Goal: Task Accomplishment & Management: Complete application form

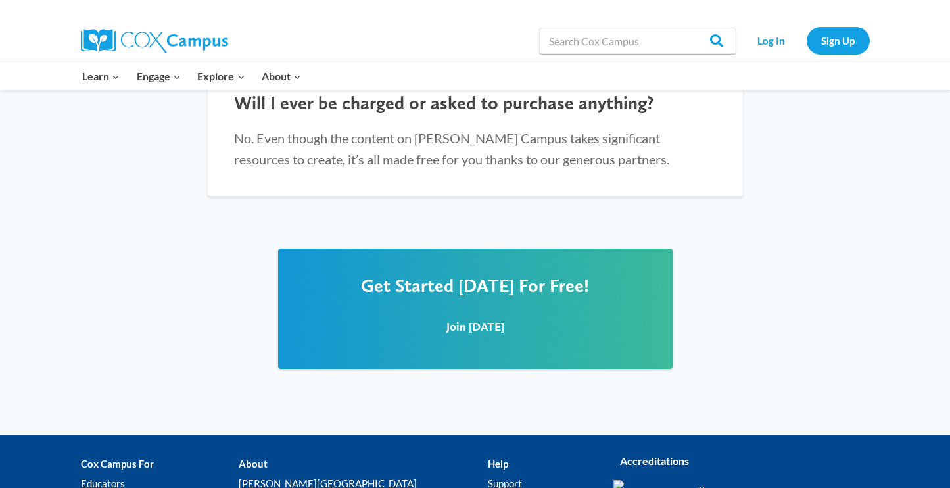
scroll to position [1574, 0]
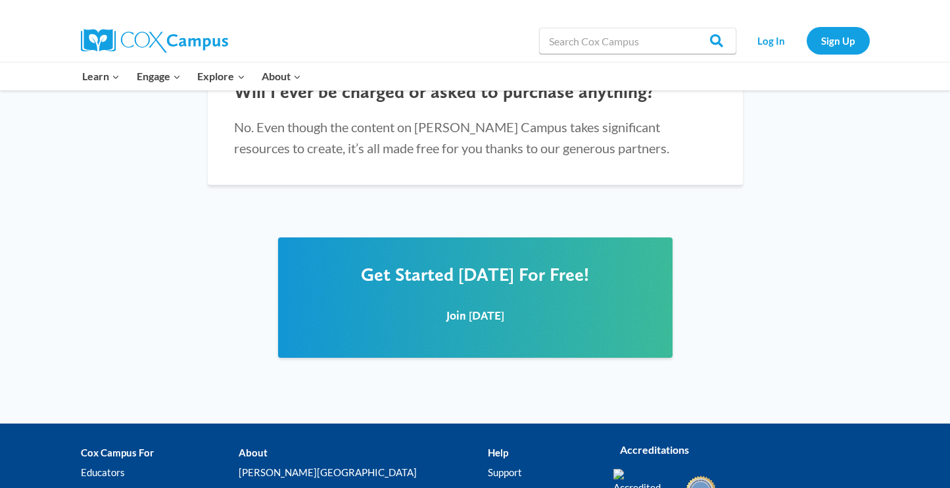
click at [469, 263] on span "Get Started [DATE] For Free!" at bounding box center [475, 274] width 228 height 22
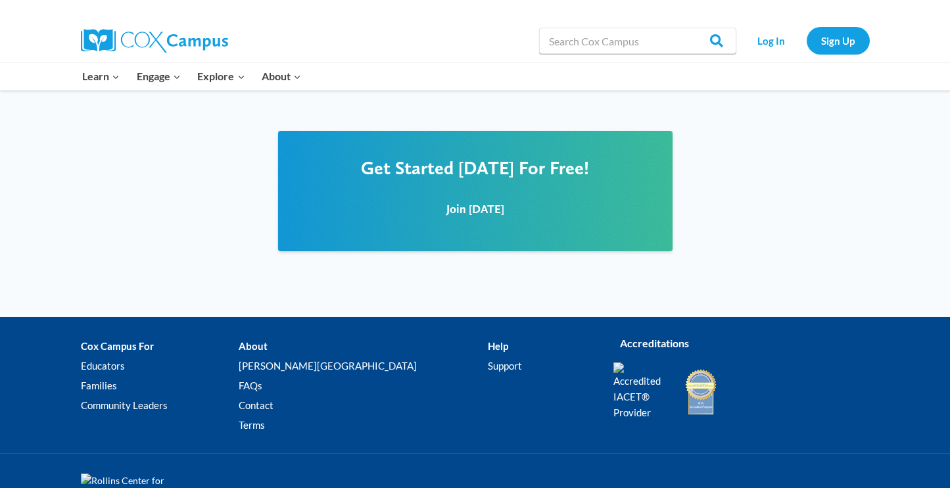
scroll to position [1683, 0]
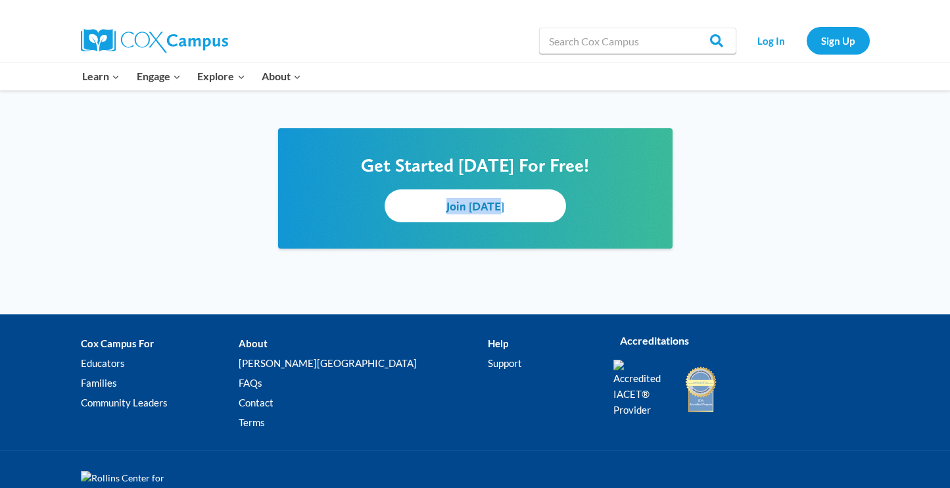
click at [450, 199] on span "Join [DATE]" at bounding box center [475, 206] width 58 height 14
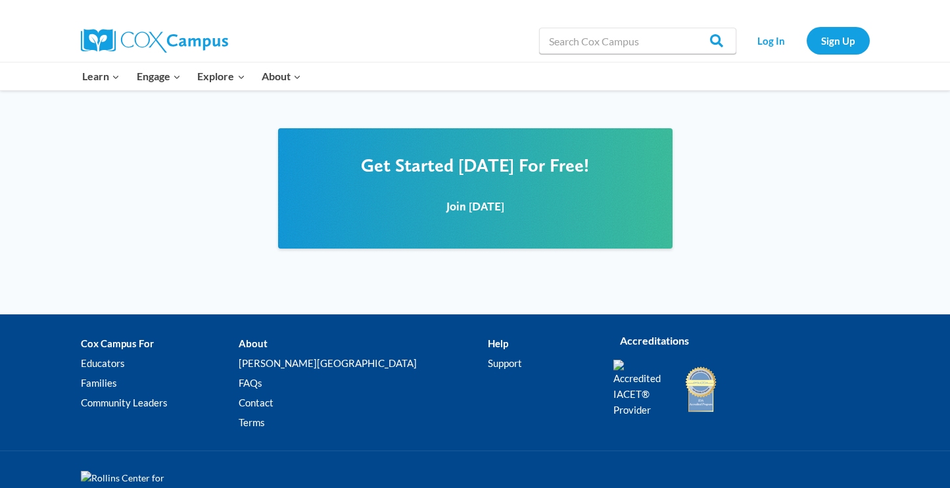
click at [621, 154] on div "Get Started Today For Free! Join Today" at bounding box center [475, 188] width 395 height 120
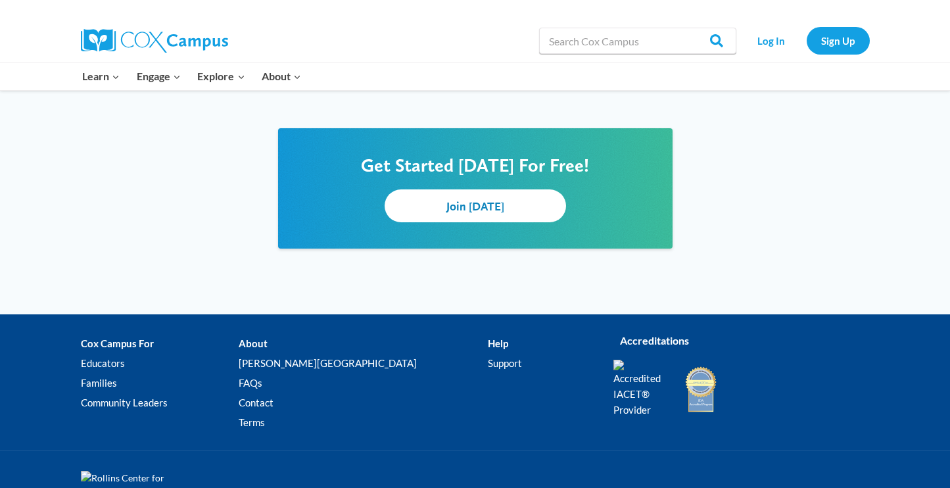
click at [493, 199] on span "Join [DATE]" at bounding box center [475, 206] width 58 height 14
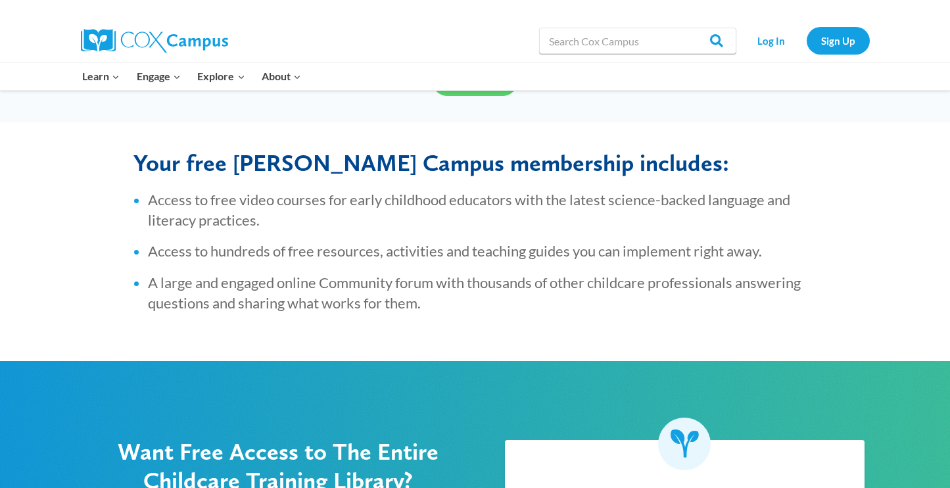
scroll to position [468, 0]
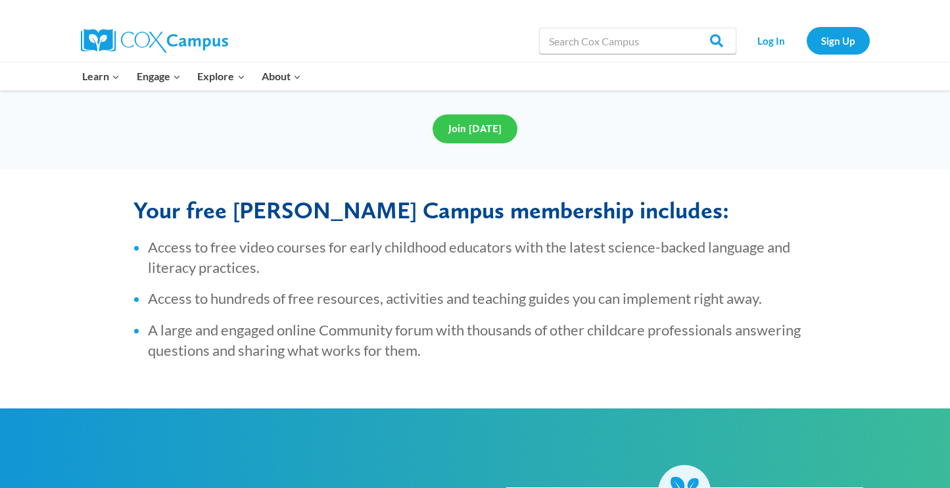
click at [481, 128] on span "Join [DATE]" at bounding box center [474, 128] width 53 height 12
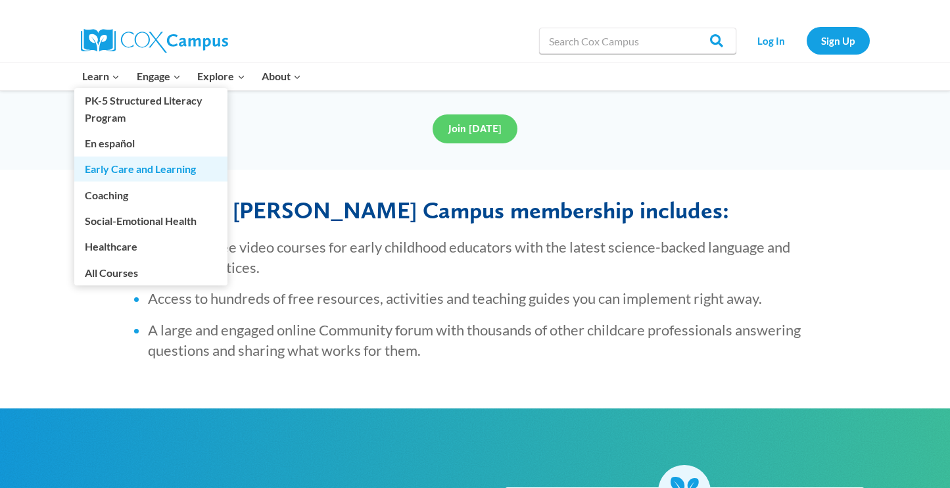
click at [111, 169] on link "Early Care and Learning" at bounding box center [150, 168] width 153 height 25
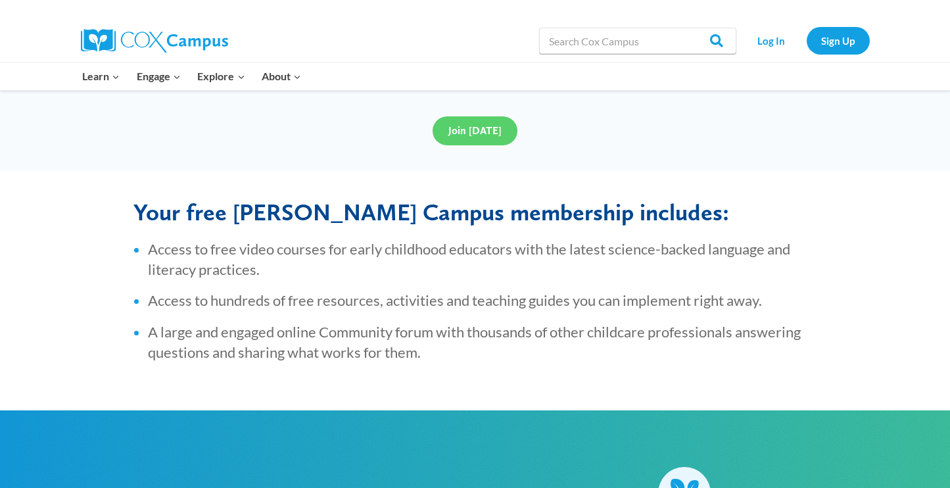
scroll to position [468, 0]
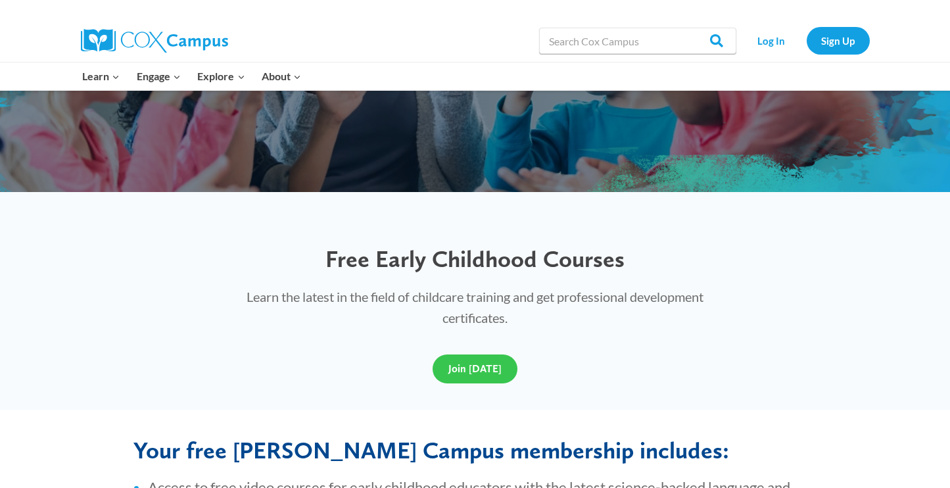
click at [462, 371] on span "Join [DATE]" at bounding box center [474, 368] width 53 height 12
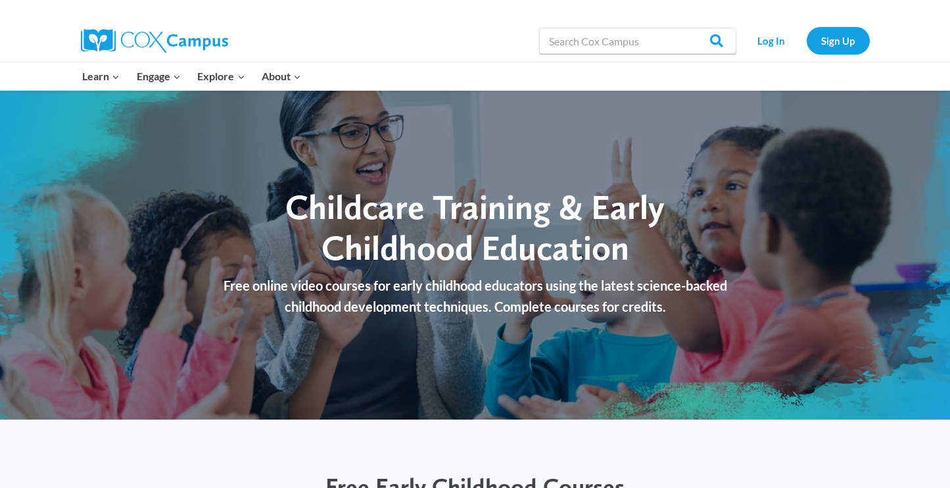
scroll to position [3, 0]
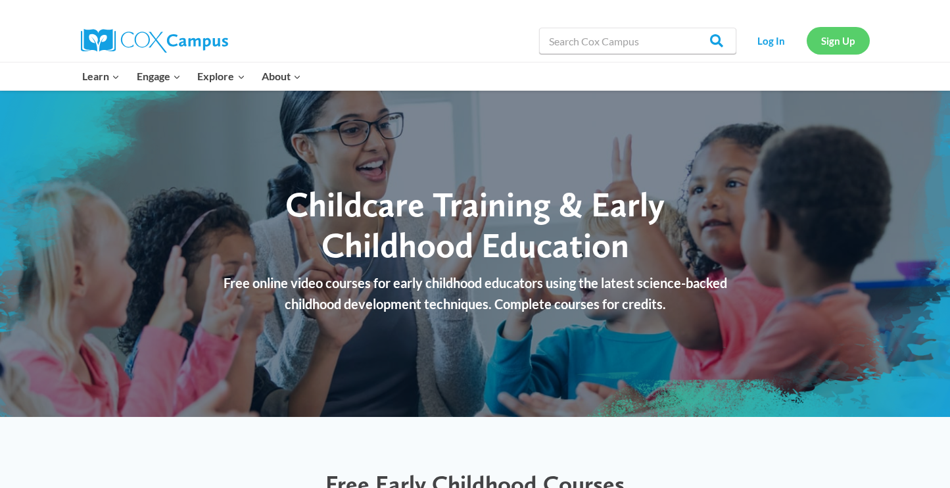
click at [832, 44] on link "Sign Up" at bounding box center [838, 40] width 63 height 27
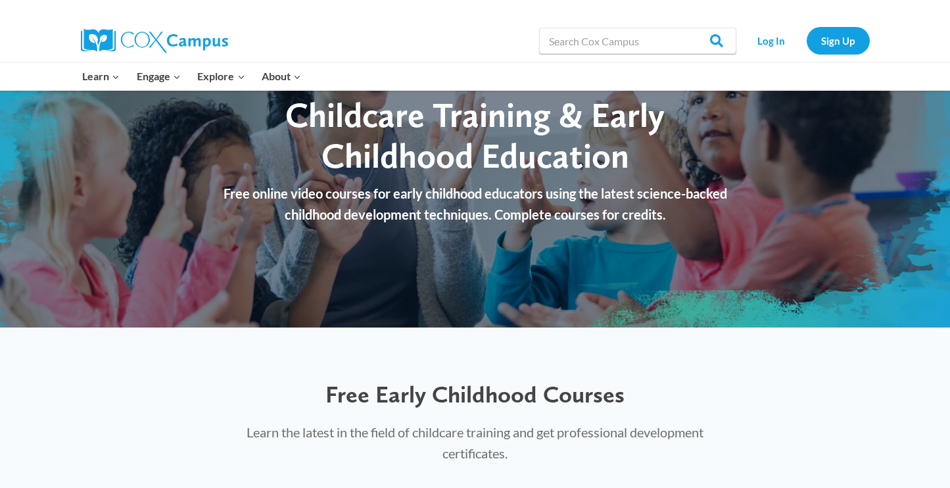
scroll to position [40, 0]
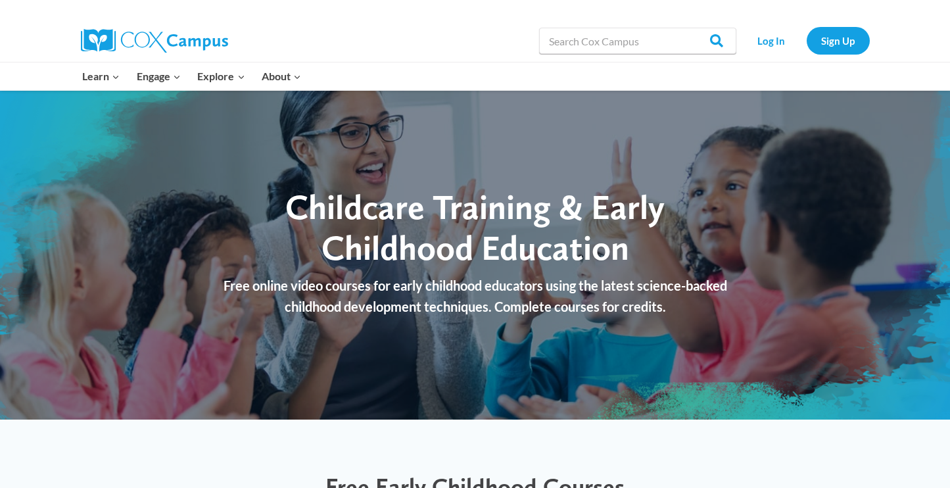
scroll to position [1, 0]
click at [587, 41] on input "Search in [URL][DOMAIN_NAME]" at bounding box center [637, 41] width 197 height 26
click at [765, 40] on link "Log In" at bounding box center [771, 40] width 57 height 27
